Goal: Task Accomplishment & Management: Manage account settings

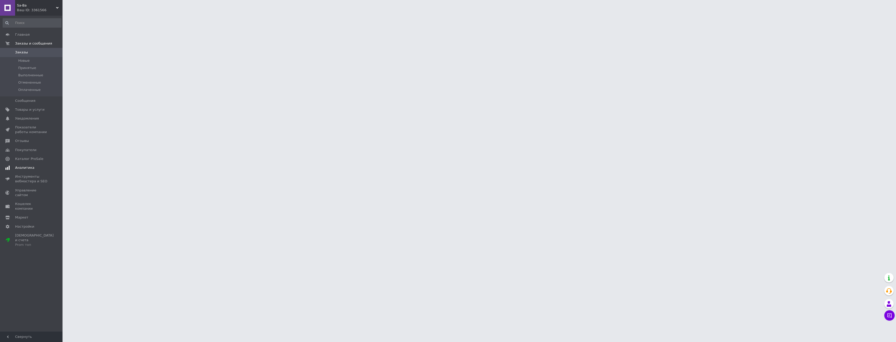
click at [25, 168] on span "Аналитика" at bounding box center [24, 167] width 19 height 5
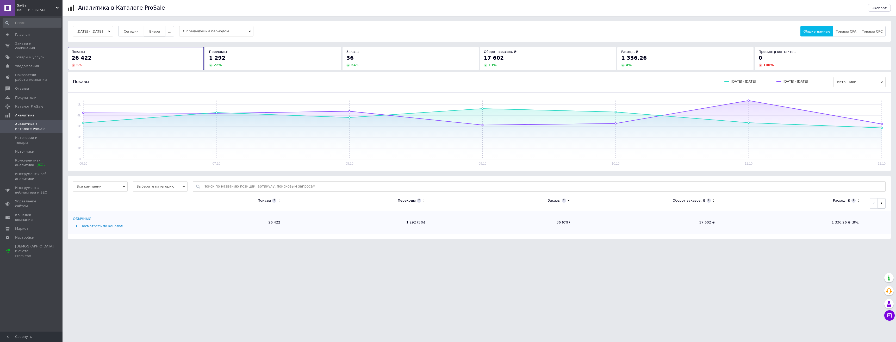
click at [160, 30] on span "Вчера" at bounding box center [154, 31] width 11 height 4
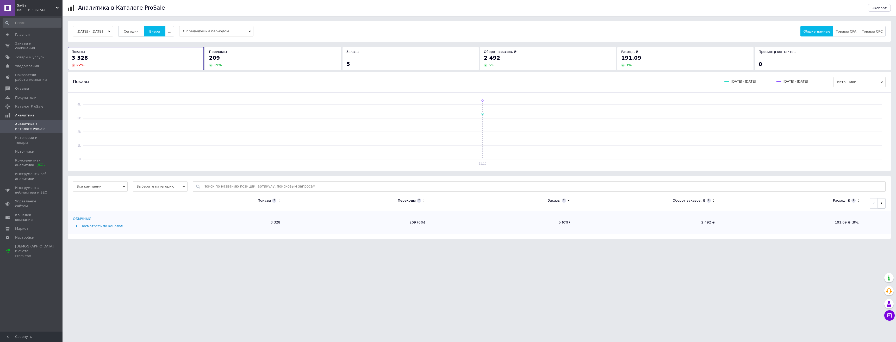
click at [139, 31] on span "Сегодня" at bounding box center [131, 31] width 15 height 4
click at [37, 45] on span "Заказы и сообщения" at bounding box center [31, 45] width 33 height 9
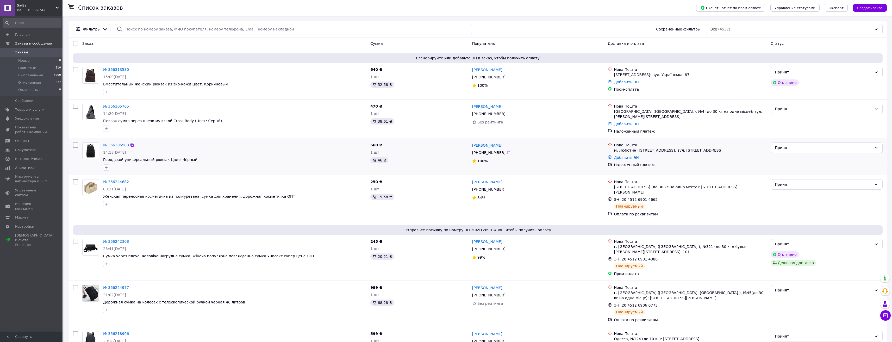
click at [114, 144] on link "№ 366305503" at bounding box center [116, 145] width 26 height 4
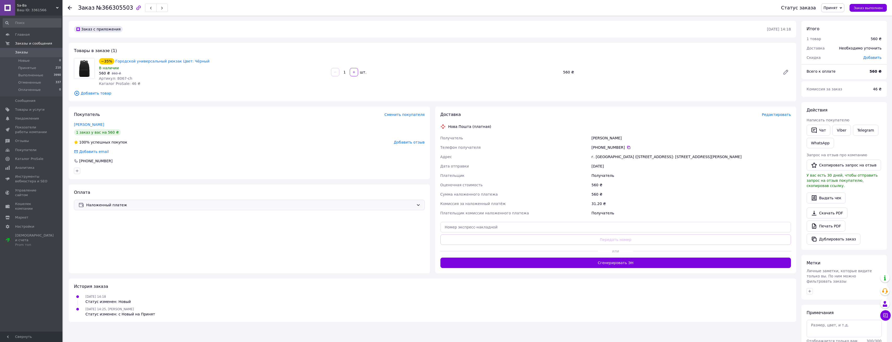
click at [135, 208] on div "Наложенный платеж" at bounding box center [249, 205] width 351 height 10
click at [119, 244] on span "Оплата по реквизитам" at bounding box center [180, 245] width 204 height 5
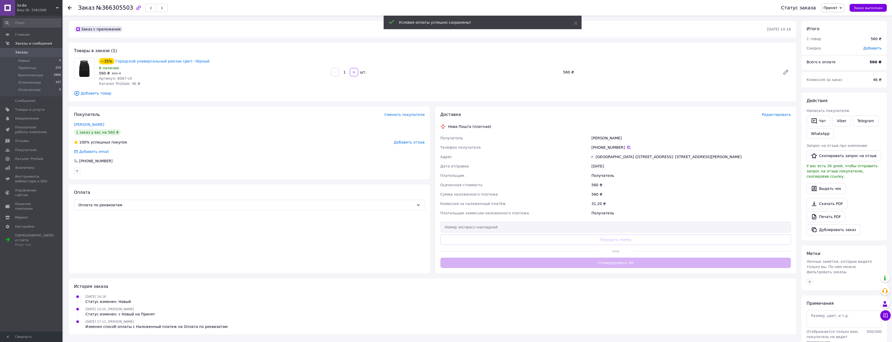
click at [782, 115] on span "Редактировать" at bounding box center [776, 115] width 29 height 4
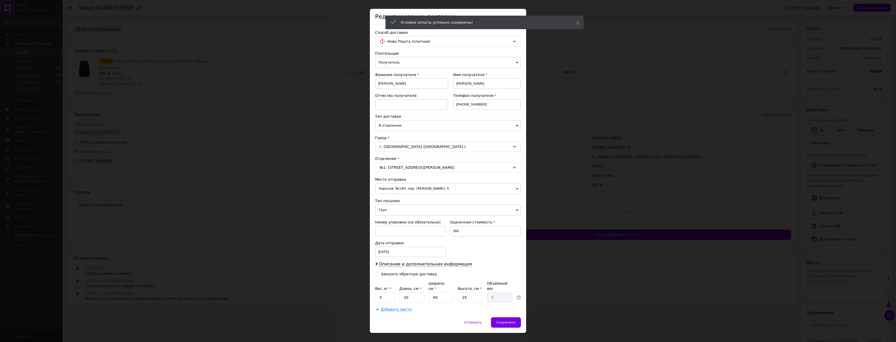
scroll to position [13, 0]
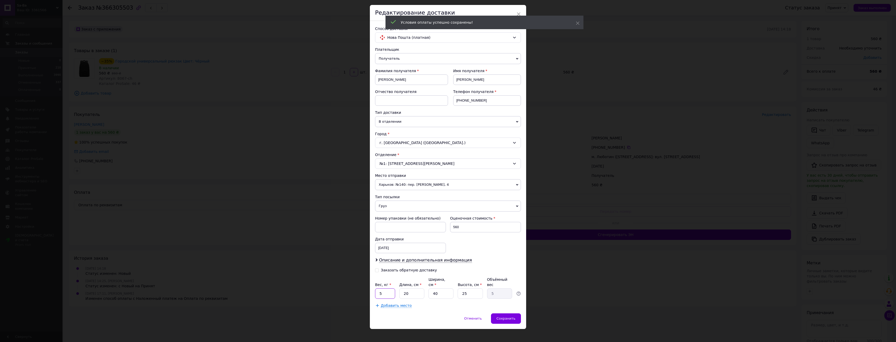
drag, startPoint x: 385, startPoint y: 293, endPoint x: 376, endPoint y: 291, distance: 9.0
click at [376, 291] on input "5" at bounding box center [385, 293] width 20 height 10
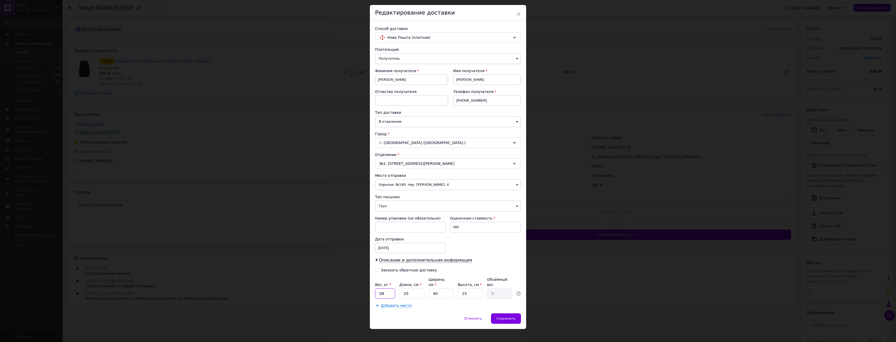
type input "08"
drag, startPoint x: 410, startPoint y: 289, endPoint x: 394, endPoint y: 289, distance: 15.9
click at [394, 289] on div "Вес, кг * 08 Длина, см * 20 Ширина, см * 40 Высота, см * 25 Объёмный вес 5" at bounding box center [448, 288] width 146 height 22
type input "3"
type input "0.75"
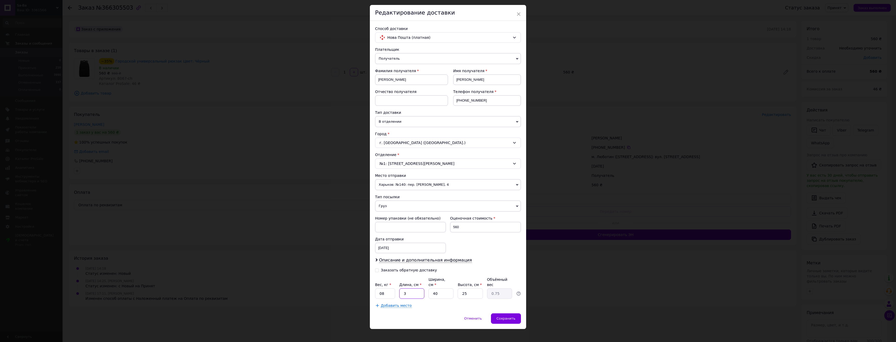
type input "38"
type input "9.5"
type input "38"
drag, startPoint x: 432, startPoint y: 287, endPoint x: 427, endPoint y: 287, distance: 4.7
click at [427, 287] on div "Вес, кг * 08 Длина, см * 38 Ширина, см * 40 Высота, см * 25 Объёмный вес 9.5" at bounding box center [448, 288] width 146 height 22
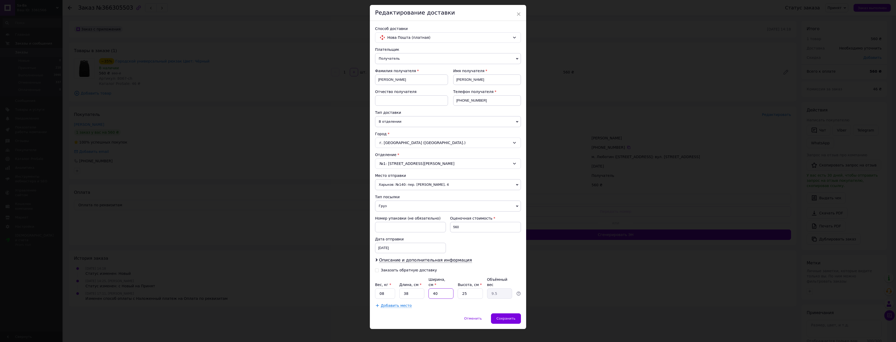
type input "2"
type input "0.48"
type input "28"
type input "6.65"
type input "28"
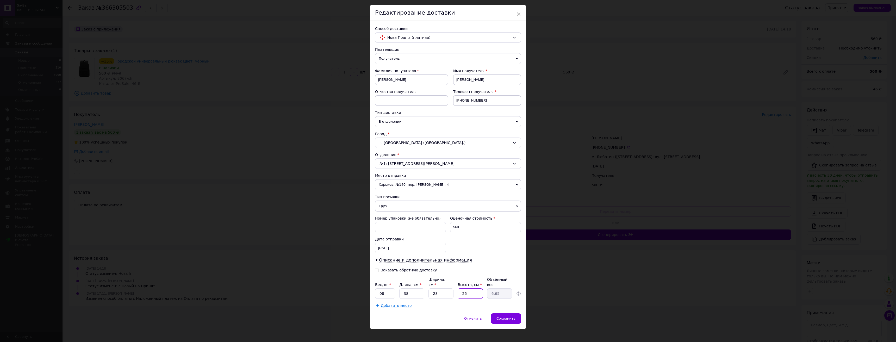
drag, startPoint x: 474, startPoint y: 287, endPoint x: 426, endPoint y: 309, distance: 52.1
click at [442, 291] on div "Вес, кг * 08 Длина, см * 38 Ширина, см * 28 Высота, см * 25 Объёмный вес 6.65" at bounding box center [448, 288] width 146 height 22
type input "3"
type input "0.8"
type input "3"
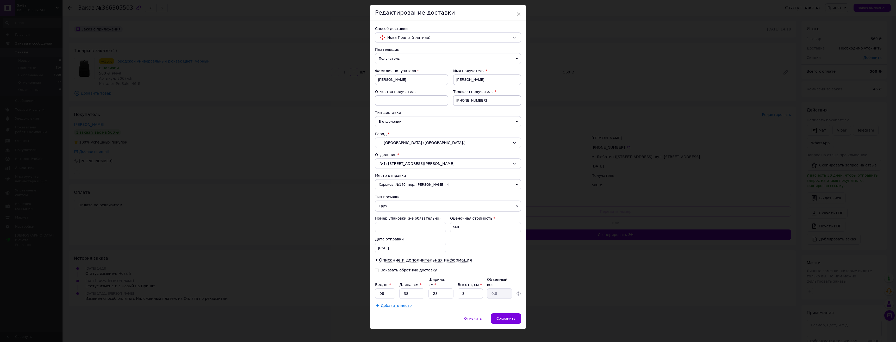
drag, startPoint x: 426, startPoint y: 309, endPoint x: 460, endPoint y: 309, distance: 33.6
click at [427, 313] on div "Отменить   Сохранить" at bounding box center [448, 321] width 156 height 16
click at [511, 316] on span "Сохранить" at bounding box center [505, 318] width 19 height 4
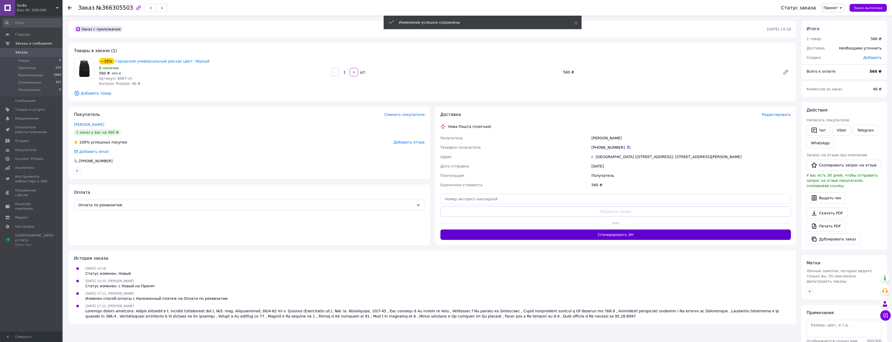
click at [538, 237] on button "Сгенерировать ЭН" at bounding box center [615, 234] width 351 height 10
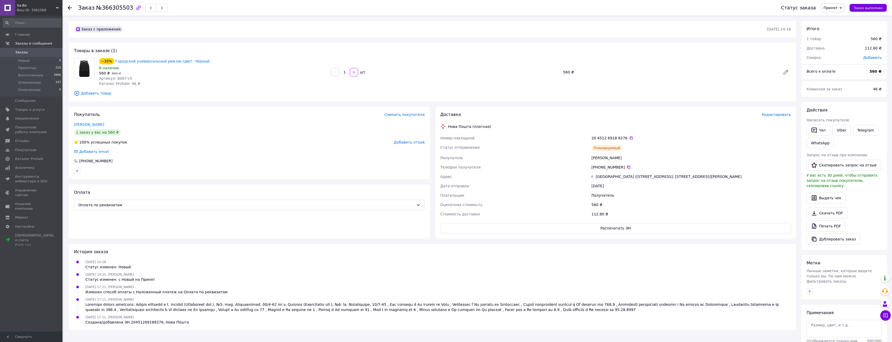
drag, startPoint x: 625, startPoint y: 160, endPoint x: 568, endPoint y: 171, distance: 58.2
click at [614, 159] on div "[PERSON_NAME]" at bounding box center [692, 157] width 202 height 9
copy div "[PERSON_NAME]"
drag, startPoint x: 564, startPoint y: 173, endPoint x: 508, endPoint y: 203, distance: 62.9
click at [563, 174] on div "Адрес" at bounding box center [514, 176] width 151 height 9
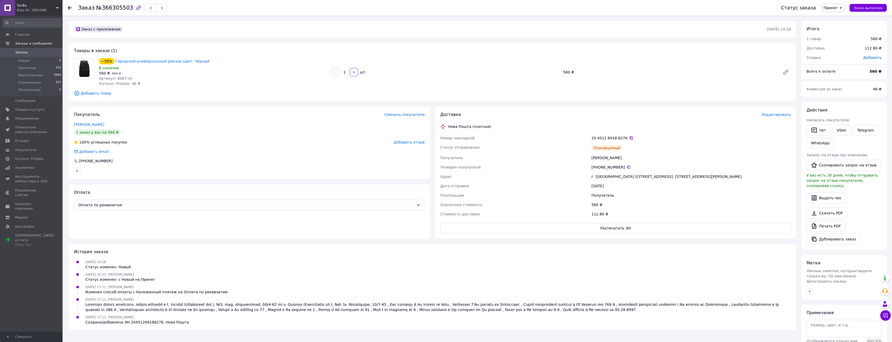
click at [629, 138] on icon at bounding box center [631, 138] width 4 height 4
click at [844, 127] on link "Viber" at bounding box center [842, 130] width 18 height 11
click at [173, 62] on link "Городской универсальный рюкзак Цвет: Чёрный" at bounding box center [162, 61] width 94 height 4
click at [843, 130] on link "Viber" at bounding box center [842, 130] width 18 height 11
click at [846, 128] on link "Viber" at bounding box center [842, 130] width 18 height 11
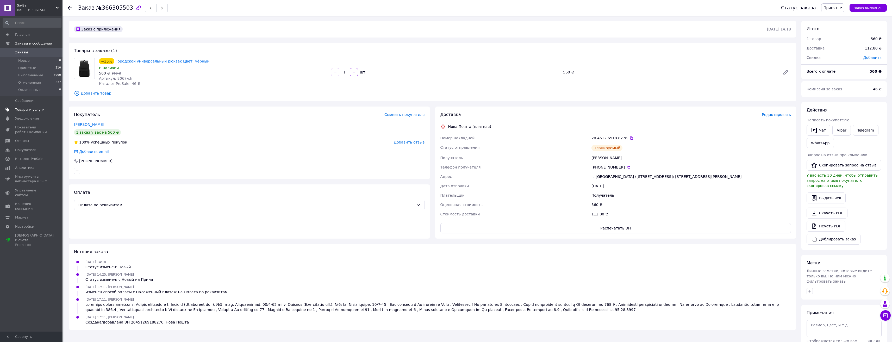
click at [37, 109] on span "Товары и услуги" at bounding box center [29, 109] width 29 height 5
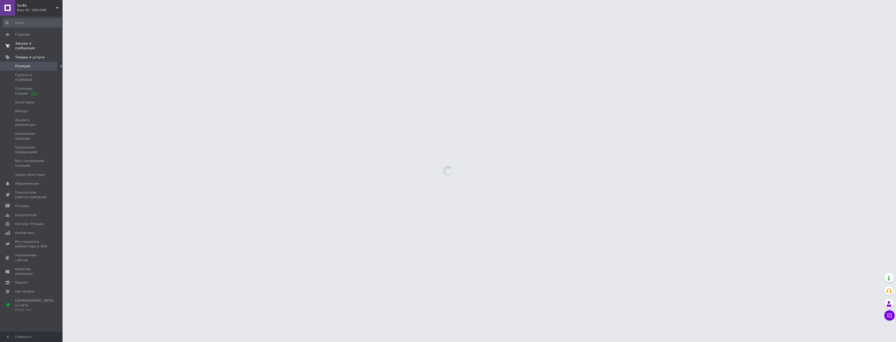
click at [41, 46] on span "Заказы и сообщения" at bounding box center [31, 45] width 33 height 9
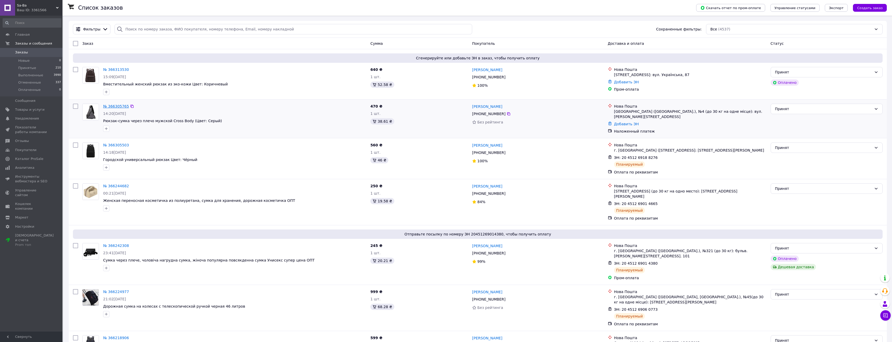
click at [113, 107] on link "№ 366305765" at bounding box center [116, 106] width 26 height 4
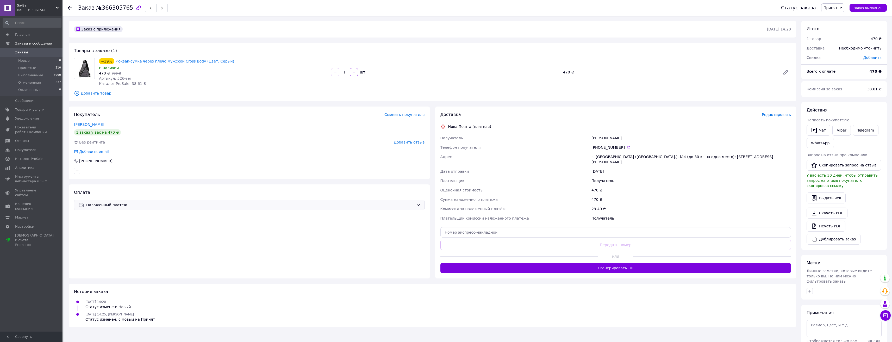
click at [249, 208] on div "Наложенный платеж" at bounding box center [249, 205] width 351 height 10
drag, startPoint x: 124, startPoint y: 246, endPoint x: 135, endPoint y: 244, distance: 11.0
click at [124, 246] on span "Оплата по реквизитам" at bounding box center [180, 245] width 204 height 5
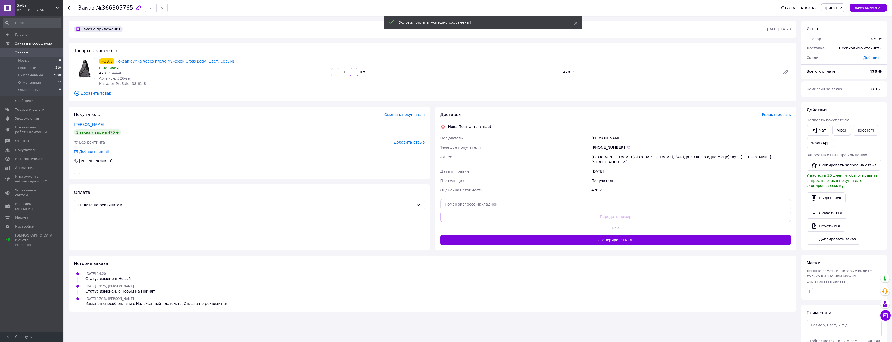
click at [777, 116] on span "Редактировать" at bounding box center [776, 115] width 29 height 4
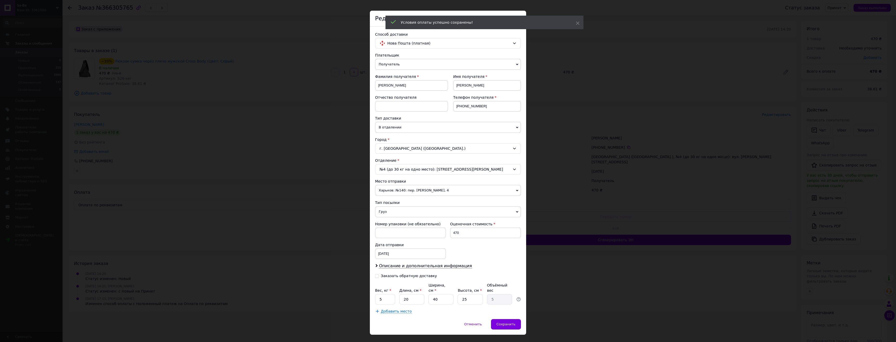
scroll to position [13, 0]
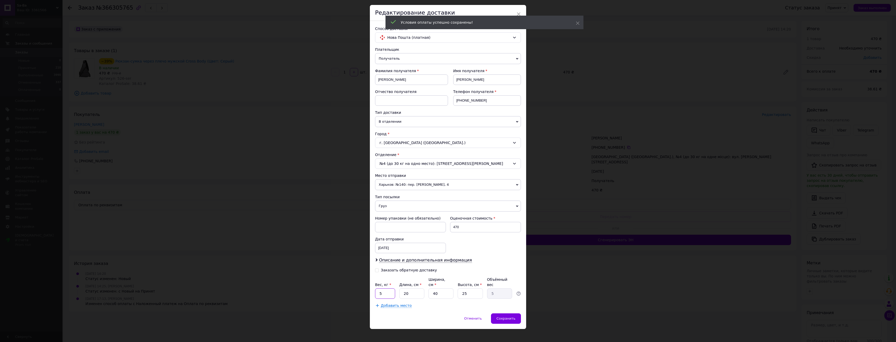
drag, startPoint x: 382, startPoint y: 290, endPoint x: 375, endPoint y: 290, distance: 6.8
click at [375, 290] on input "5" at bounding box center [385, 293] width 20 height 10
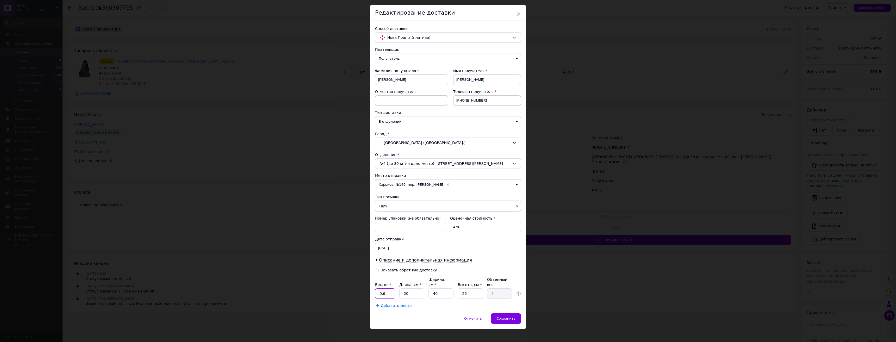
type input "0.6"
drag, startPoint x: 408, startPoint y: 287, endPoint x: 400, endPoint y: 288, distance: 8.4
click at [400, 288] on input "20" at bounding box center [411, 293] width 25 height 10
type input "3"
type input "0.75"
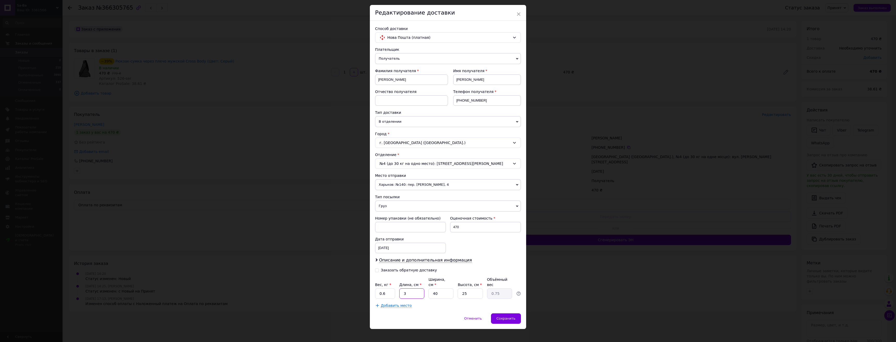
type input "30"
type input "7.5"
type input "30"
drag, startPoint x: 442, startPoint y: 290, endPoint x: 429, endPoint y: 289, distance: 12.2
click at [429, 289] on input "40" at bounding box center [440, 293] width 25 height 10
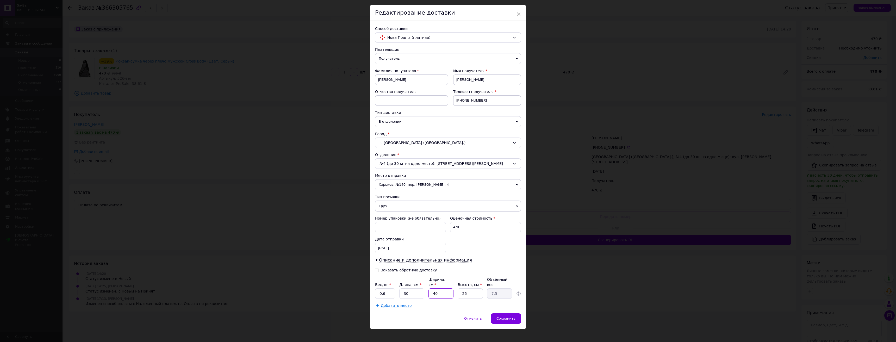
type input "2"
type input "0.38"
type input "20"
type input "3.75"
type input "20"
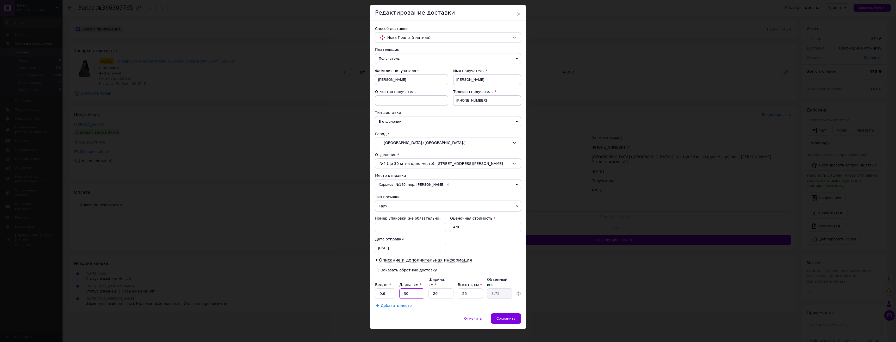
drag, startPoint x: 418, startPoint y: 291, endPoint x: 400, endPoint y: 290, distance: 18.0
click at [401, 290] on input "30" at bounding box center [411, 293] width 25 height 10
type input "4"
type input "0.5"
type input "40"
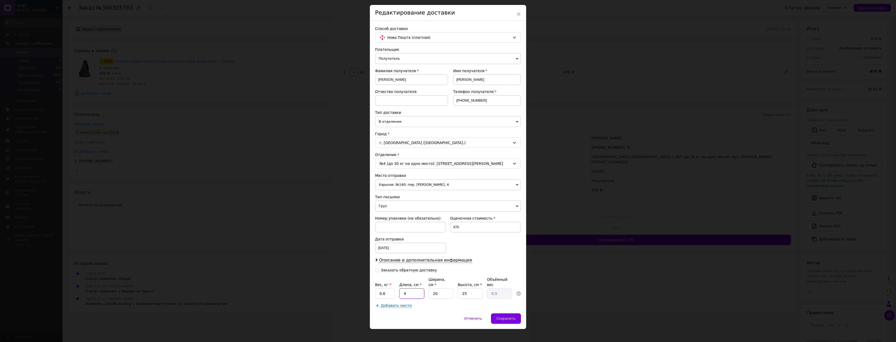
type input "5"
type input "40"
drag, startPoint x: 469, startPoint y: 290, endPoint x: 445, endPoint y: 295, distance: 25.1
click at [448, 290] on div "Вес, кг * 0.6 Длина, см * 40 Ширина, см * 20 Высота, см * 25 Объёмный вес 5" at bounding box center [448, 288] width 146 height 22
type input "2"
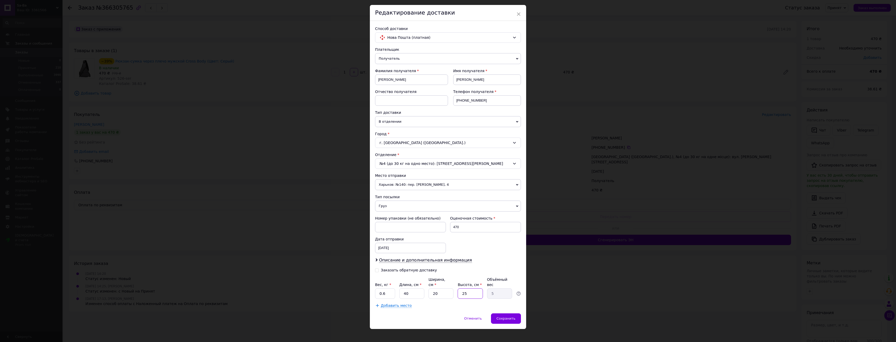
type input "0.4"
type input "2"
click at [444, 303] on div "Добавить место" at bounding box center [448, 305] width 146 height 5
click at [439, 303] on div "Добавить место" at bounding box center [448, 305] width 146 height 5
click at [504, 316] on span "Сохранить" at bounding box center [505, 318] width 19 height 4
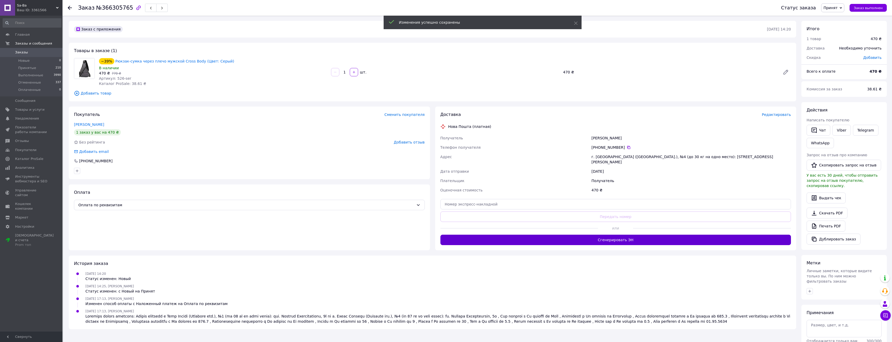
click at [518, 237] on button "Сгенерировать ЭН" at bounding box center [615, 240] width 351 height 10
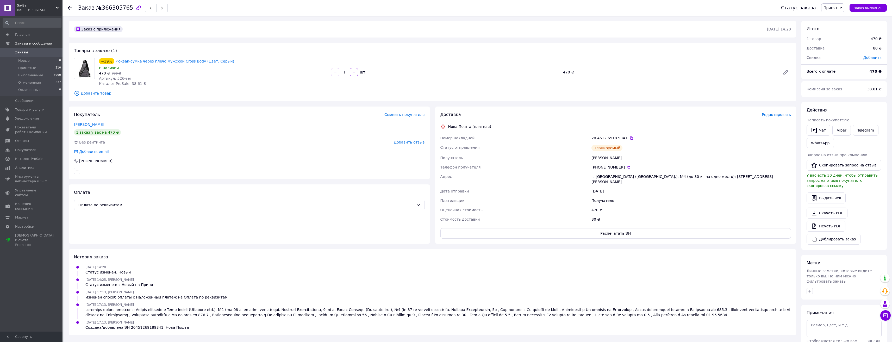
drag, startPoint x: 123, startPoint y: 1, endPoint x: 530, endPoint y: 171, distance: 441.4
click at [530, 173] on div "Адрес" at bounding box center [514, 179] width 151 height 15
drag, startPoint x: 621, startPoint y: 157, endPoint x: 609, endPoint y: 157, distance: 12.2
click at [609, 157] on div "[PERSON_NAME]" at bounding box center [692, 157] width 202 height 9
copy div "[PERSON_NAME]"
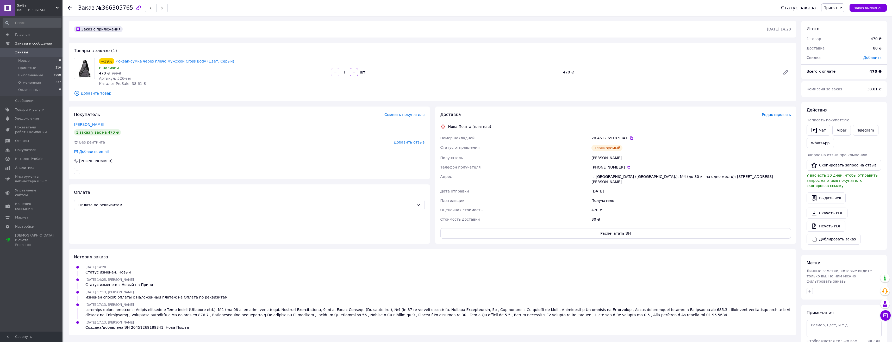
click at [558, 171] on div "Телефон получателя" at bounding box center [514, 167] width 151 height 9
click at [629, 140] on icon at bounding box center [631, 138] width 4 height 4
click at [843, 130] on link "Viber" at bounding box center [842, 130] width 18 height 11
click at [186, 61] on link "Рюкзак-сумка через плечо мужской Cross Body (Цвет: Серый)" at bounding box center [174, 61] width 119 height 4
click at [842, 129] on link "Viber" at bounding box center [842, 130] width 18 height 11
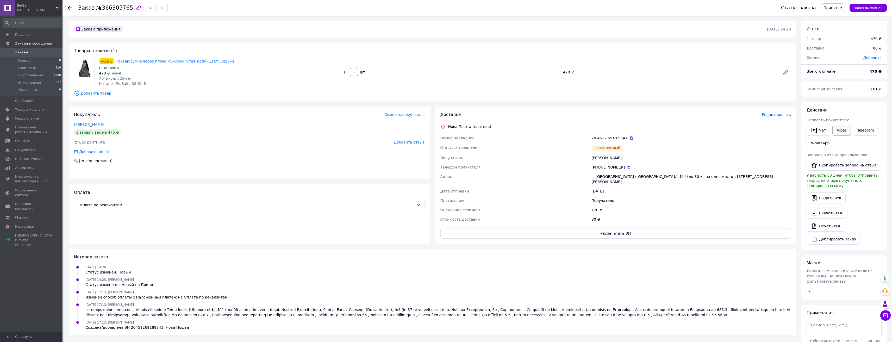
click at [847, 130] on link "Viber" at bounding box center [842, 130] width 18 height 11
click at [32, 110] on span "Товары и услуги" at bounding box center [29, 109] width 29 height 5
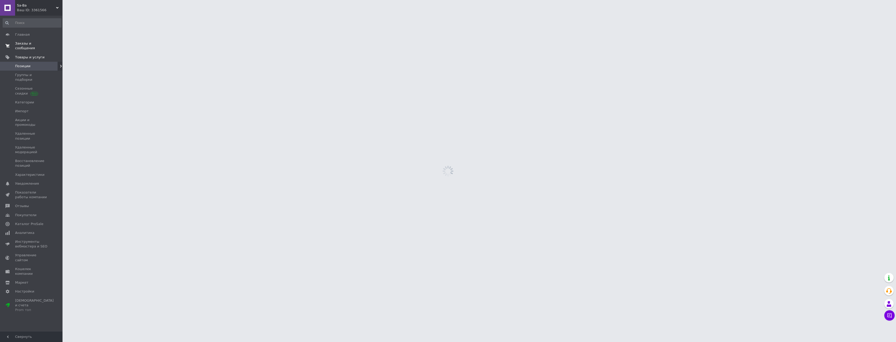
click at [42, 44] on span "Заказы и сообщения" at bounding box center [31, 45] width 33 height 9
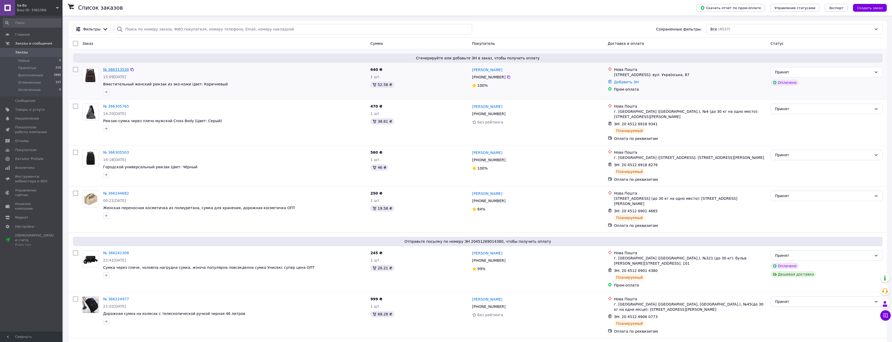
click at [114, 69] on link "№ 366313530" at bounding box center [116, 69] width 26 height 4
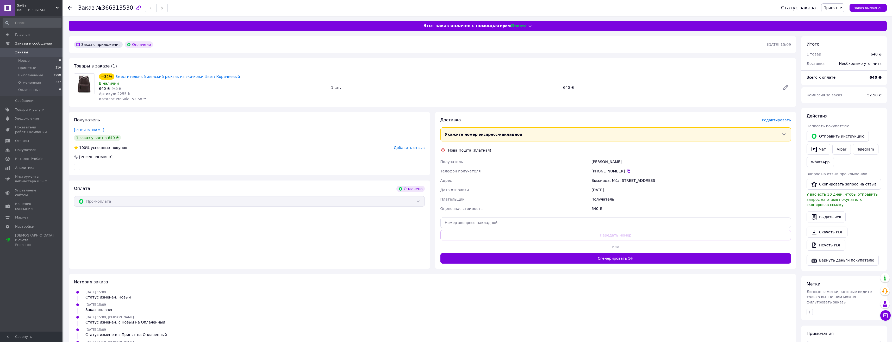
click at [775, 122] on span "Редактировать" at bounding box center [776, 120] width 29 height 4
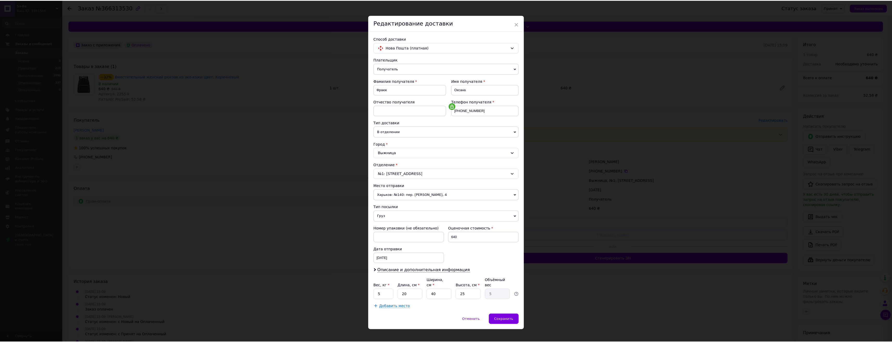
scroll to position [4, 0]
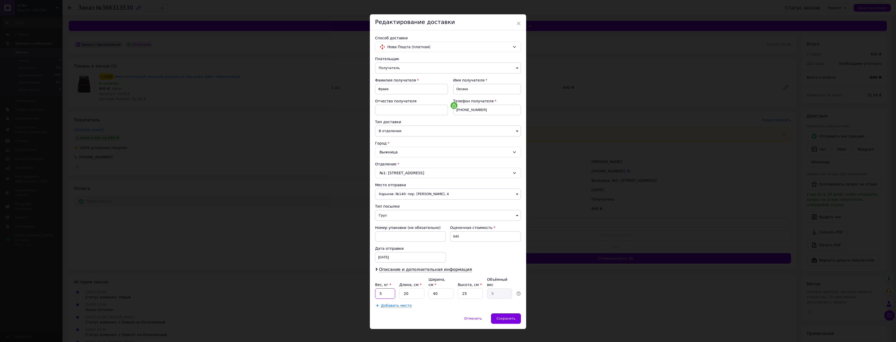
click at [377, 289] on input "5" at bounding box center [385, 293] width 20 height 10
type input "0.8"
drag, startPoint x: 406, startPoint y: 286, endPoint x: 401, endPoint y: 287, distance: 5.3
click at [401, 288] on input "20" at bounding box center [411, 293] width 25 height 10
type input "3"
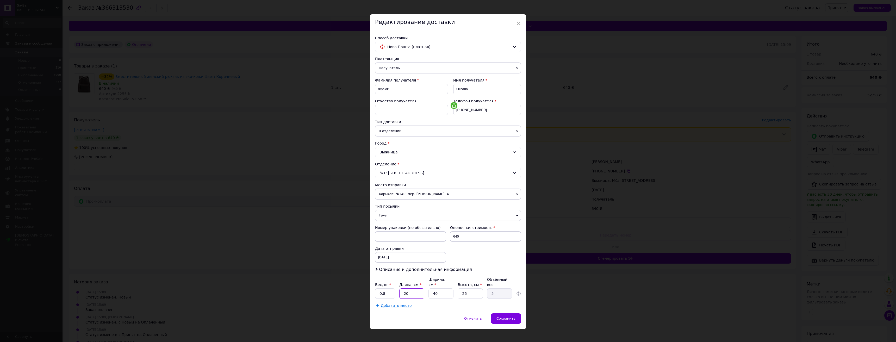
type input "0.75"
type input "38"
type input "9.5"
type input "38"
drag, startPoint x: 436, startPoint y: 290, endPoint x: 426, endPoint y: 290, distance: 9.7
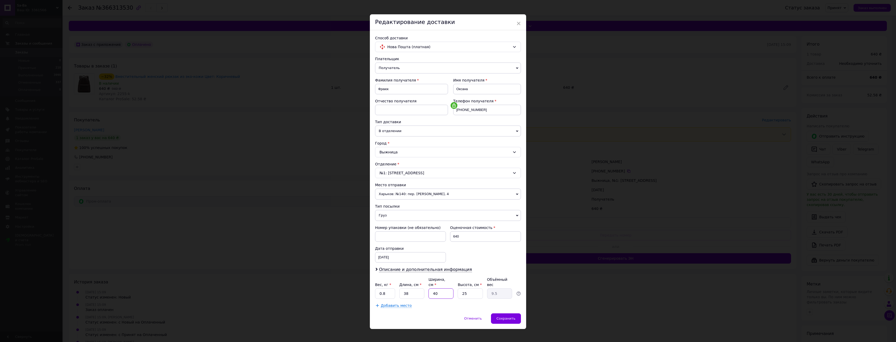
click at [426, 290] on div "Вес, кг * 0.8 Длина, см * 38 Ширина, см * 40 Высота, см * 25 Объёмный вес 9.5" at bounding box center [448, 288] width 146 height 22
type input "2"
type input "0.48"
type input "28"
type input "6.65"
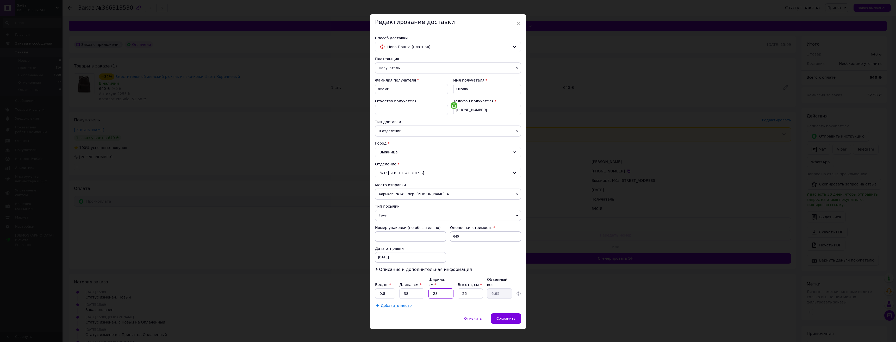
type input "28"
drag, startPoint x: 468, startPoint y: 288, endPoint x: 439, endPoint y: 297, distance: 30.2
click at [443, 294] on div "Плательщик Получатель Отправитель Фамилия получателя Фраюк Имя получателя [PERS…" at bounding box center [448, 182] width 146 height 252
type input "3"
type input "0.8"
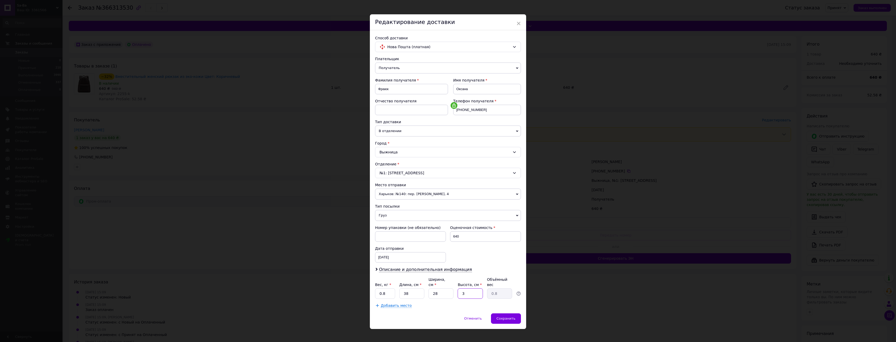
type input "3"
click at [437, 305] on div "Способ доставки Нова Пошта (платная) Плательщик Получатель Отправитель Фамилия …" at bounding box center [448, 171] width 156 height 283
click at [510, 316] on span "Сохранить" at bounding box center [505, 318] width 19 height 4
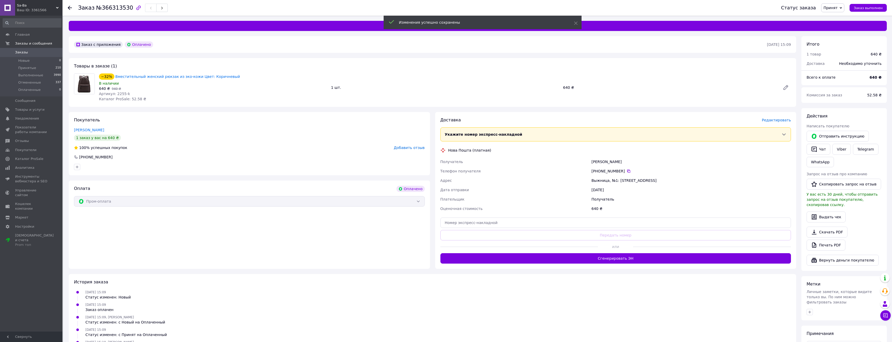
click at [585, 258] on button "Сгенерировать ЭН" at bounding box center [615, 258] width 351 height 10
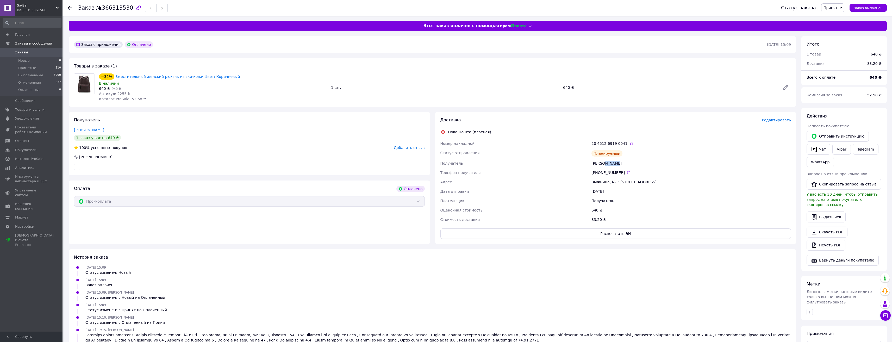
drag, startPoint x: 611, startPoint y: 164, endPoint x: 605, endPoint y: 165, distance: 6.6
click at [605, 165] on div "[PERSON_NAME]" at bounding box center [692, 163] width 202 height 9
copy div "Оксана"
click at [523, 183] on div "Адрес" at bounding box center [514, 181] width 151 height 9
click at [629, 142] on icon at bounding box center [631, 143] width 4 height 4
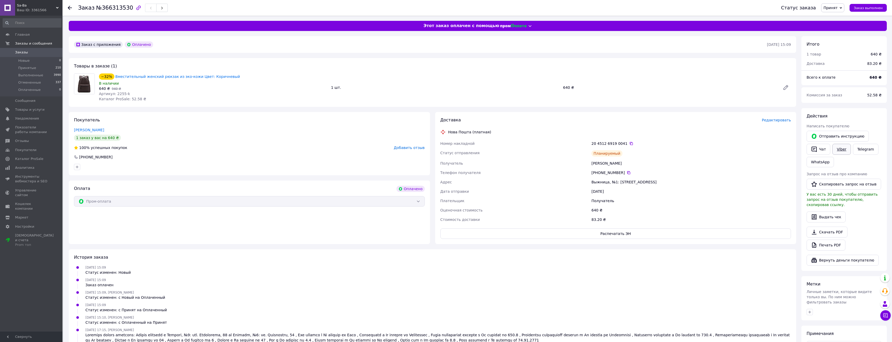
click at [841, 149] on link "Viber" at bounding box center [842, 149] width 18 height 11
click at [190, 75] on link "Вместительный женский рюкзак из эко-кожи Цвет: Коричневый" at bounding box center [177, 76] width 125 height 4
click at [842, 151] on link "Viber" at bounding box center [842, 149] width 18 height 11
drag, startPoint x: 846, startPoint y: 149, endPoint x: 756, endPoint y: 172, distance: 92.2
click at [845, 149] on link "Viber" at bounding box center [842, 149] width 18 height 11
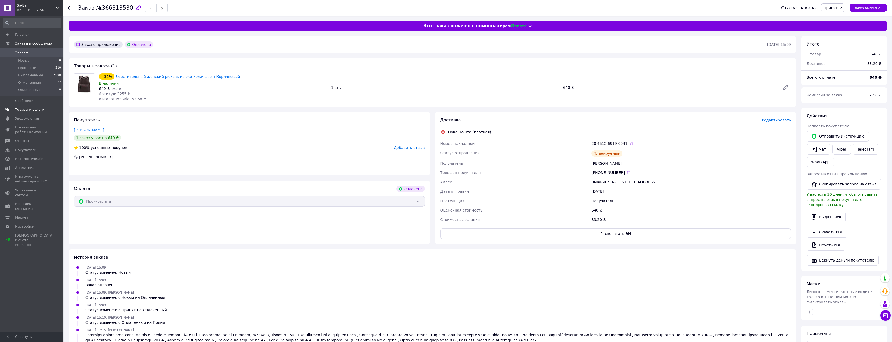
click at [36, 108] on span "Товары и услуги" at bounding box center [29, 109] width 29 height 5
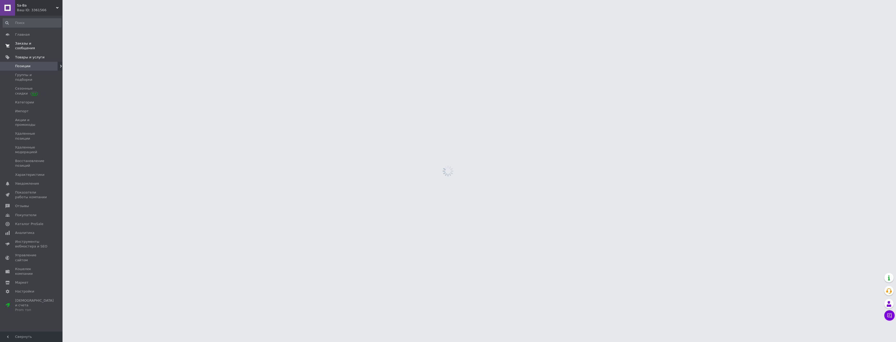
click at [42, 41] on span "Заказы и сообщения" at bounding box center [31, 45] width 33 height 9
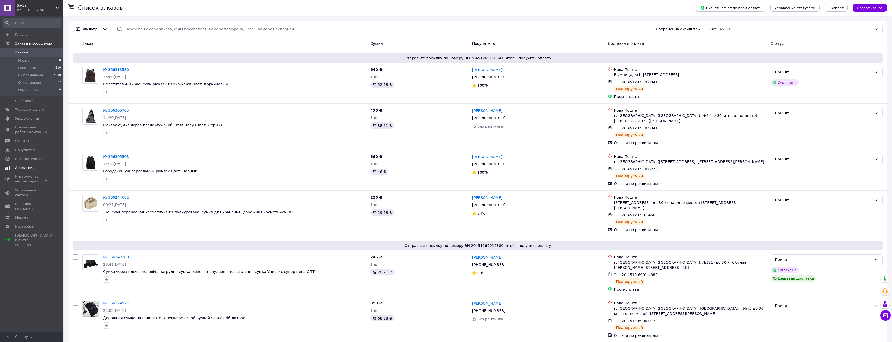
click at [28, 167] on span "Аналитика" at bounding box center [24, 167] width 19 height 5
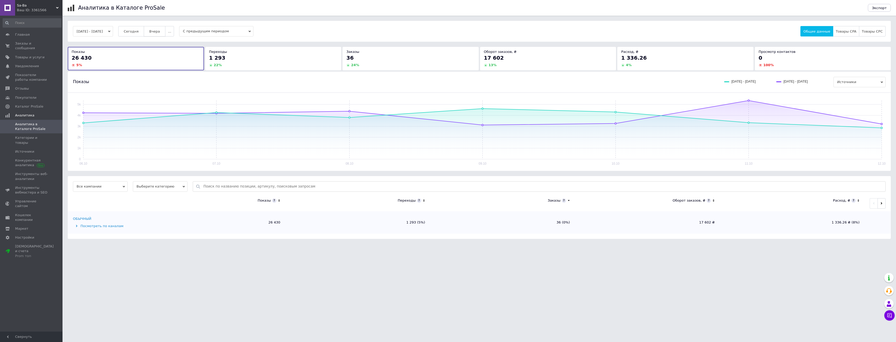
drag, startPoint x: 163, startPoint y: 32, endPoint x: 156, endPoint y: 33, distance: 7.6
click at [160, 32] on span "Вчера" at bounding box center [154, 31] width 11 height 4
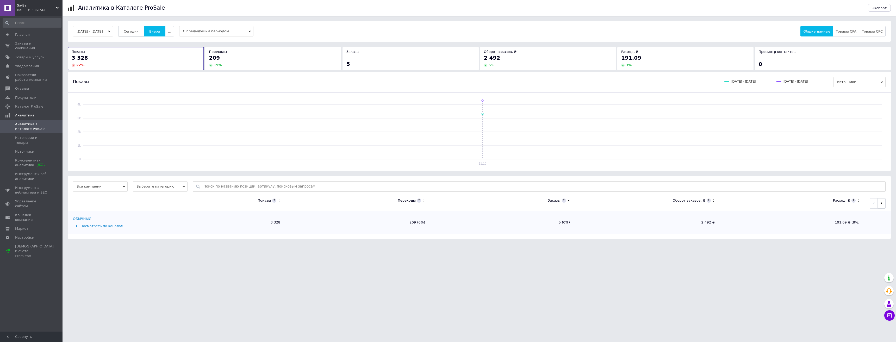
click at [139, 33] on span "Сегодня" at bounding box center [131, 31] width 15 height 4
click at [34, 42] on span "Заказы и сообщения" at bounding box center [31, 45] width 33 height 9
